Goal: Register for event/course

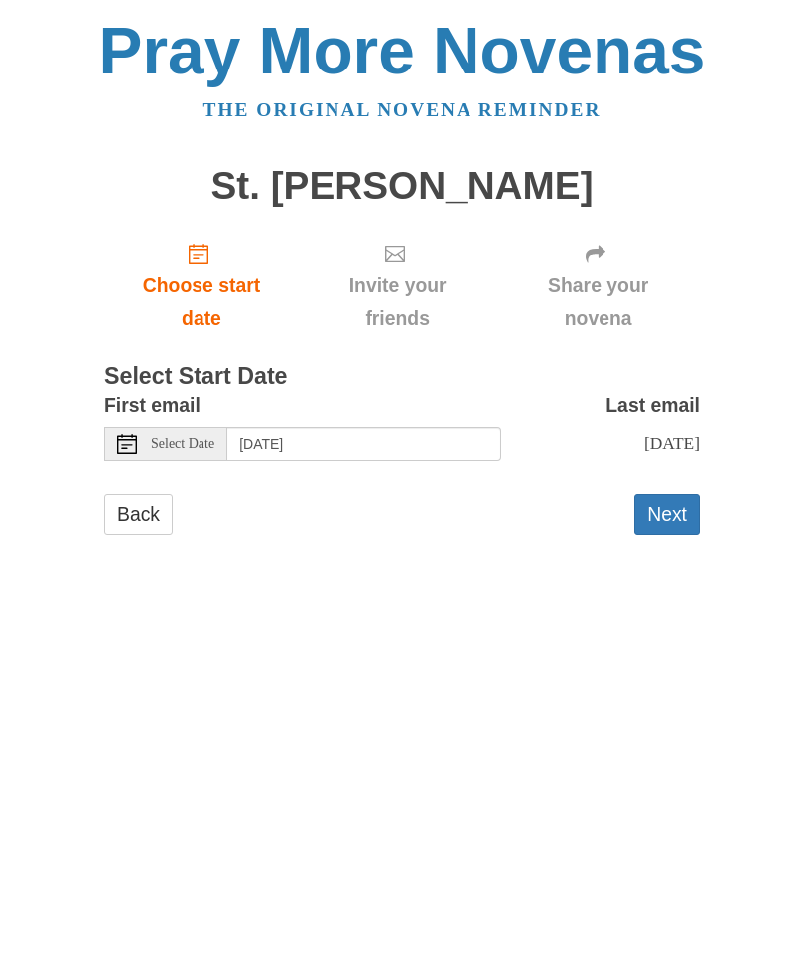
click at [676, 503] on button "Next" at bounding box center [666, 514] width 65 height 41
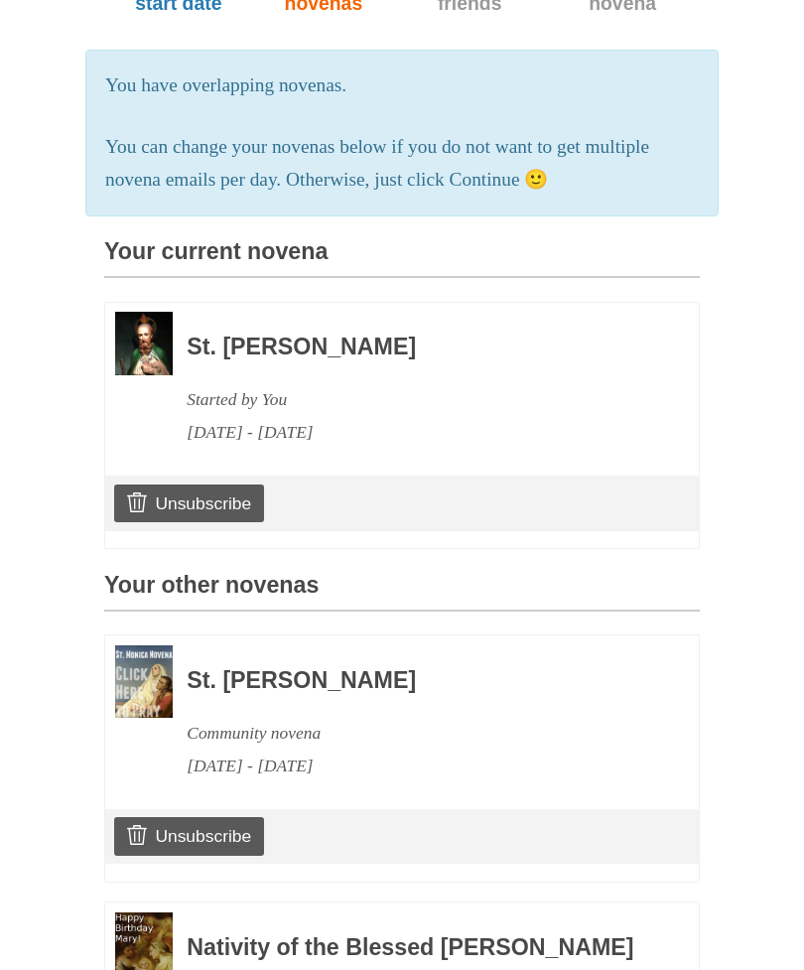
scroll to position [556, 0]
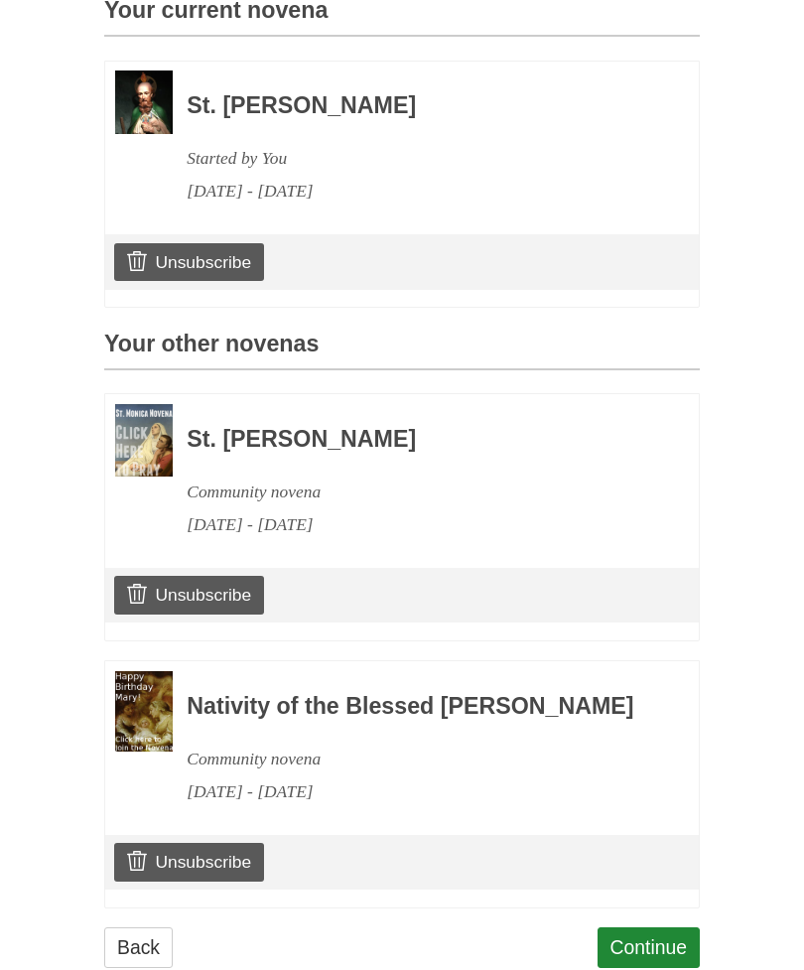
click at [662, 957] on link "Continue" at bounding box center [648, 947] width 103 height 41
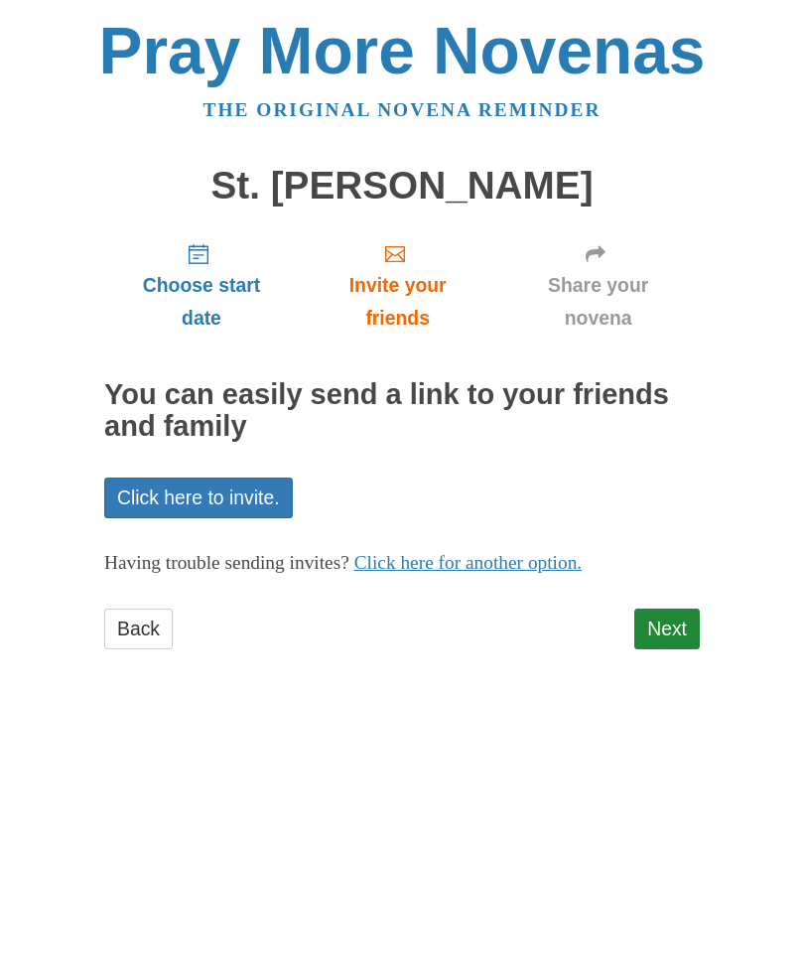
click at [677, 608] on link "Next" at bounding box center [666, 628] width 65 height 41
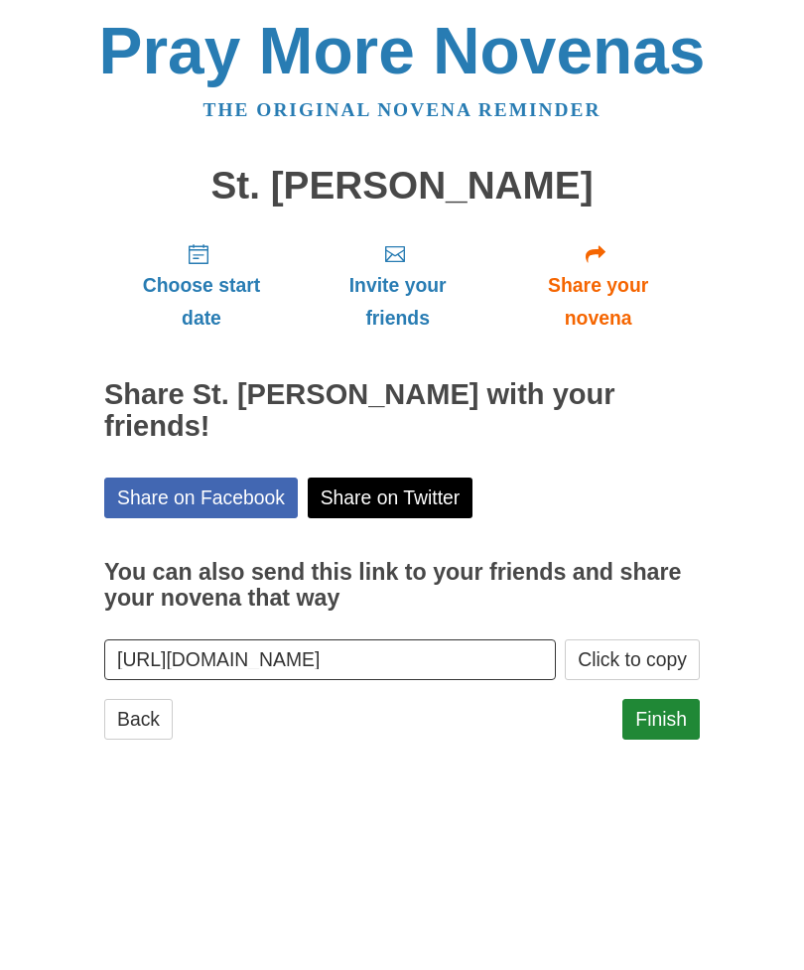
click at [672, 699] on link "Finish" at bounding box center [660, 719] width 77 height 41
